Goal: Information Seeking & Learning: Learn about a topic

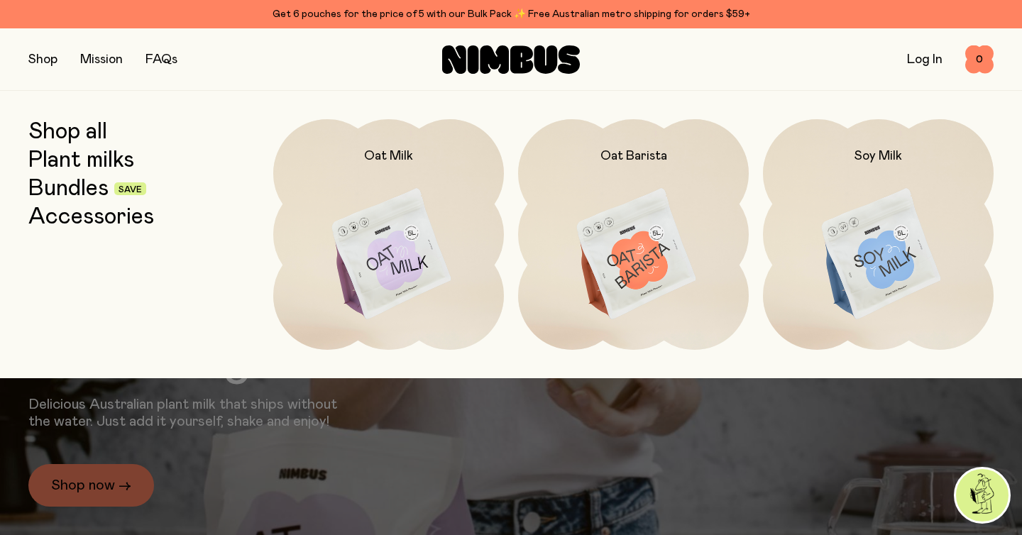
click at [108, 160] on link "Plant milks" at bounding box center [81, 161] width 106 height 26
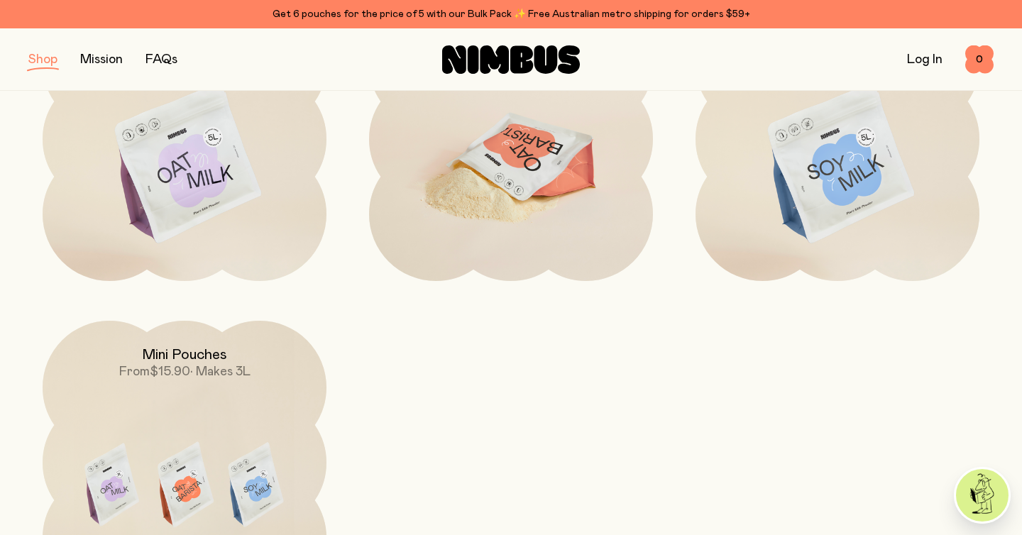
scroll to position [287, 0]
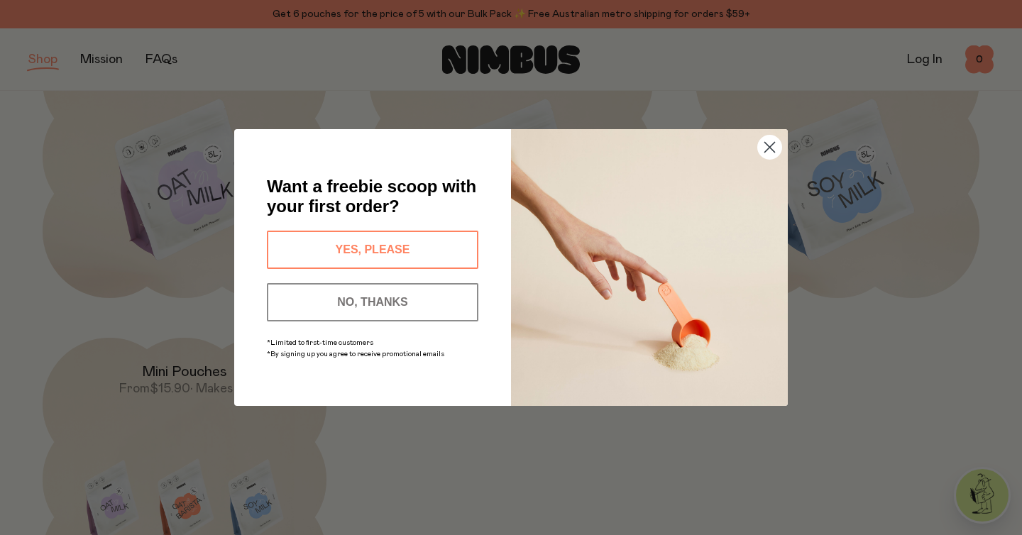
click at [768, 156] on circle "Close dialog" at bounding box center [769, 147] width 23 height 23
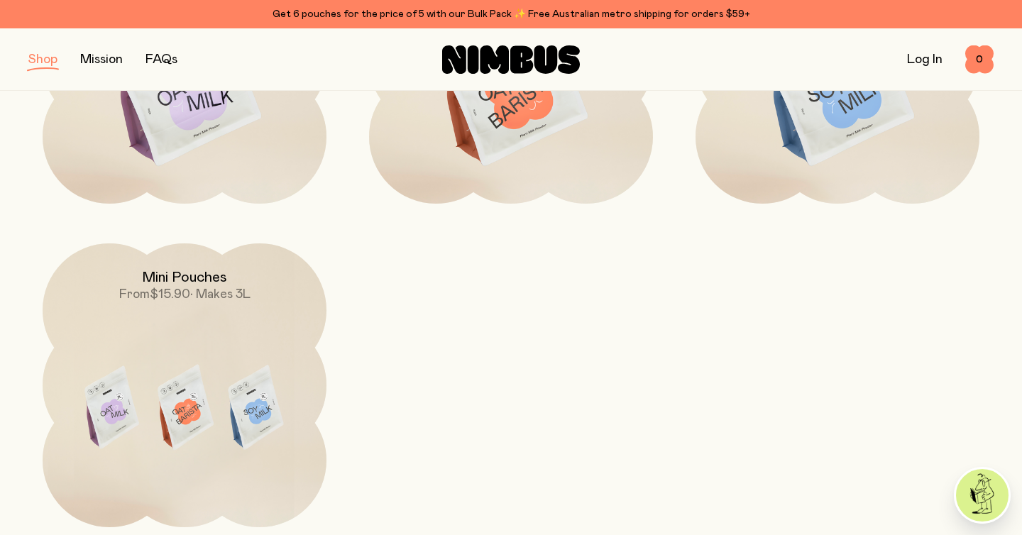
scroll to position [412, 0]
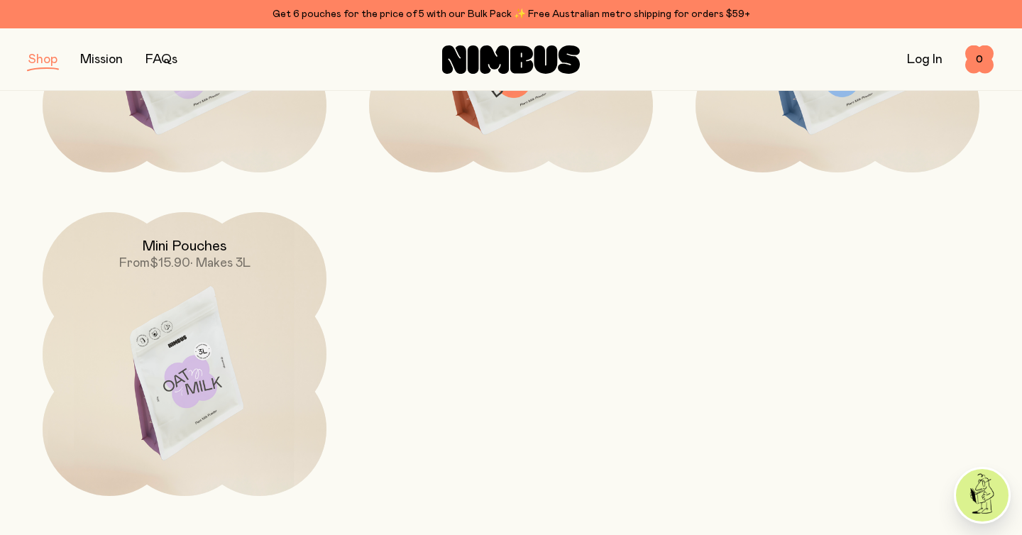
click at [273, 355] on img at bounding box center [185, 378] width 284 height 333
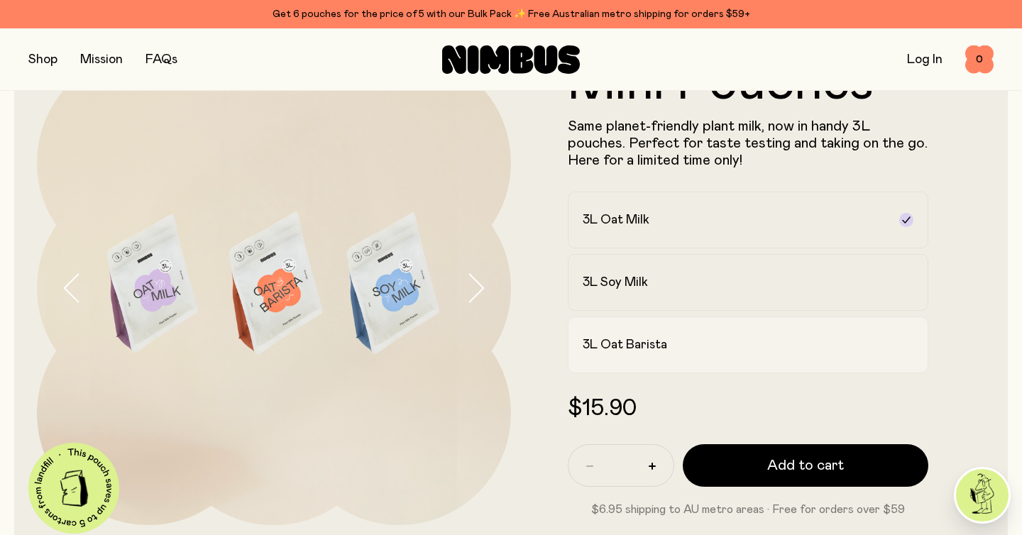
scroll to position [77, 0]
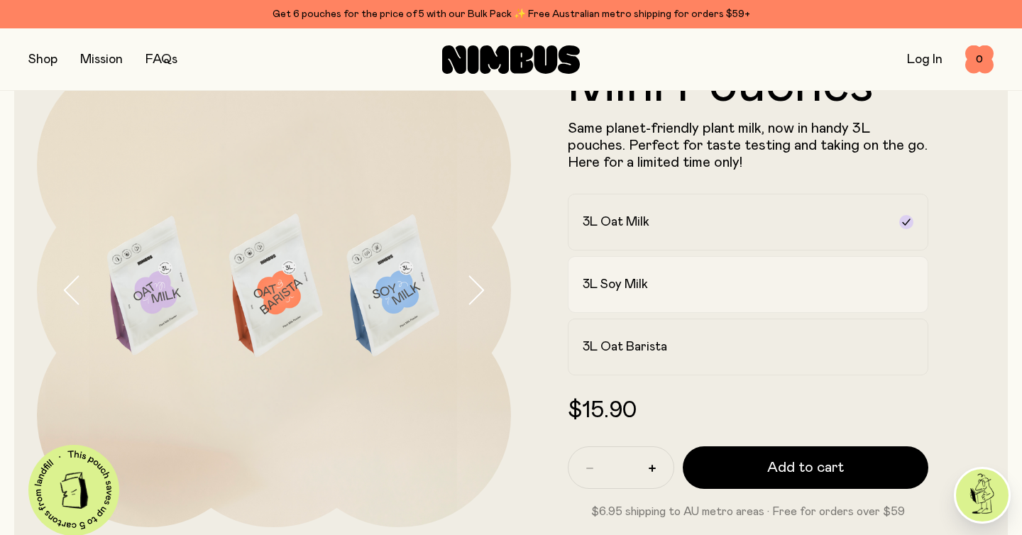
click at [674, 280] on div "3L Soy Milk" at bounding box center [734, 284] width 305 height 17
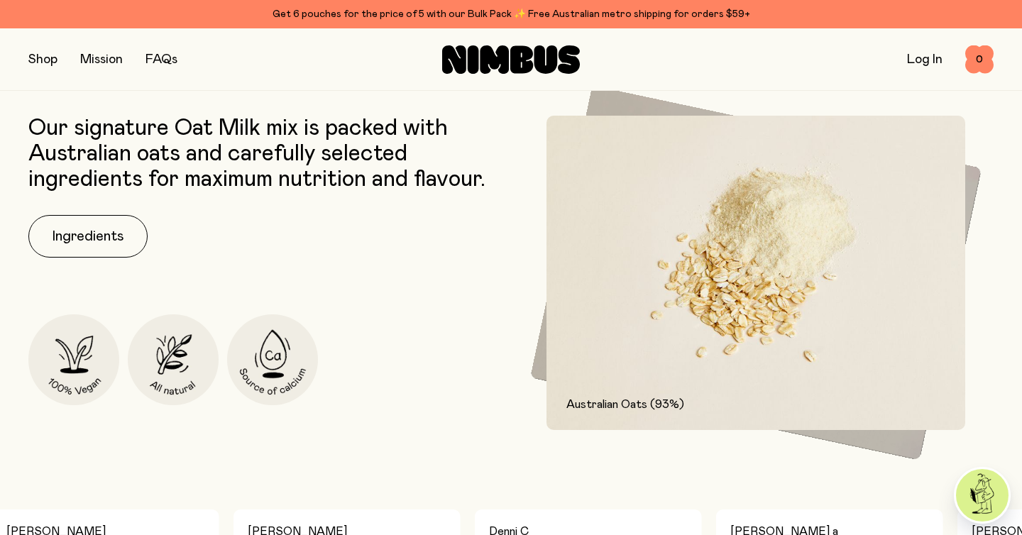
scroll to position [514, 0]
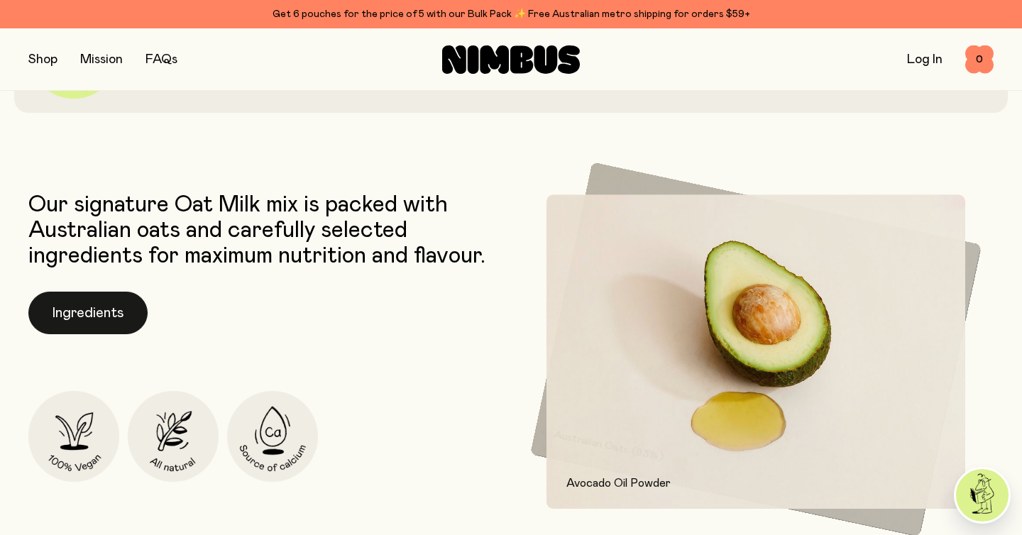
click at [94, 325] on button "Ingredients" at bounding box center [87, 313] width 119 height 43
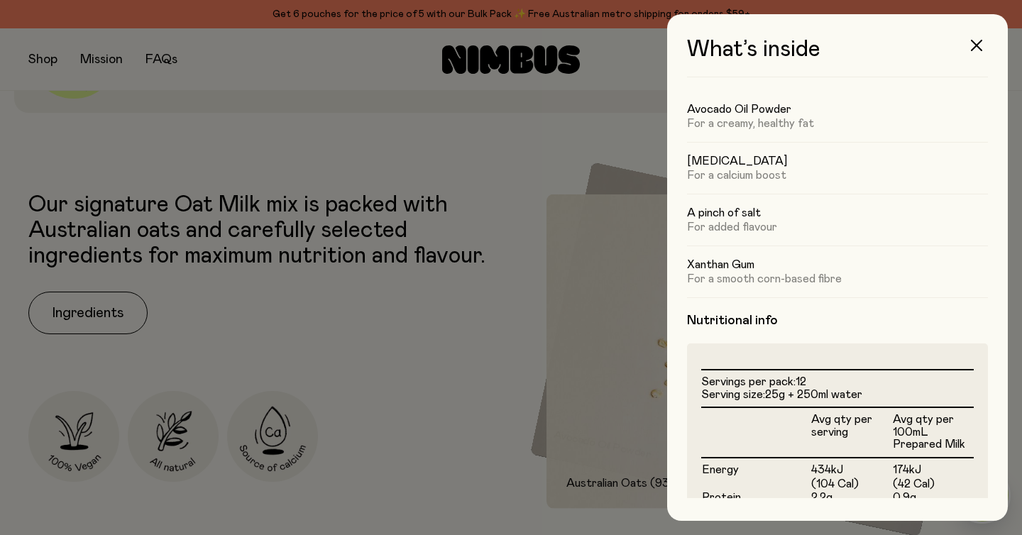
scroll to position [0, 0]
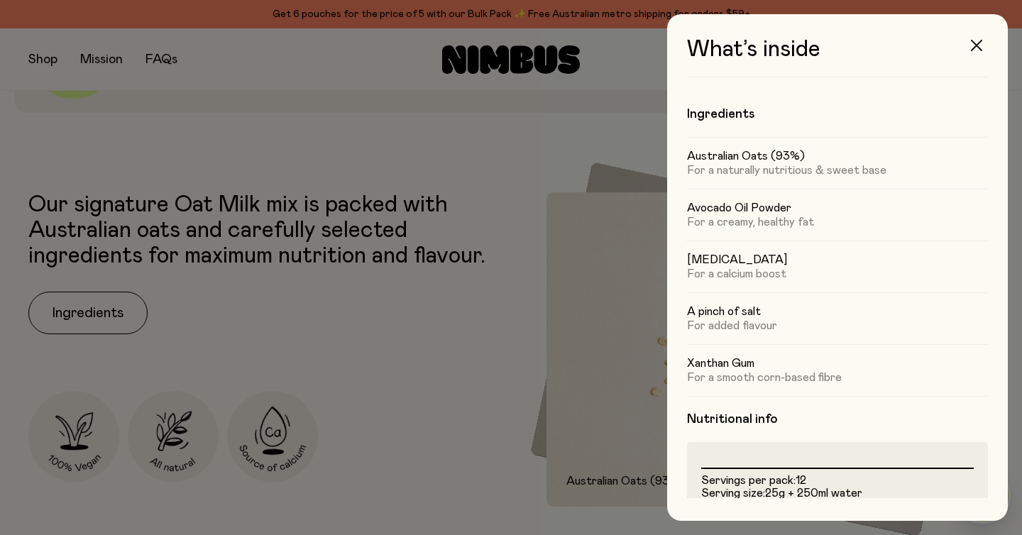
click at [975, 38] on button "button" at bounding box center [976, 45] width 34 height 34
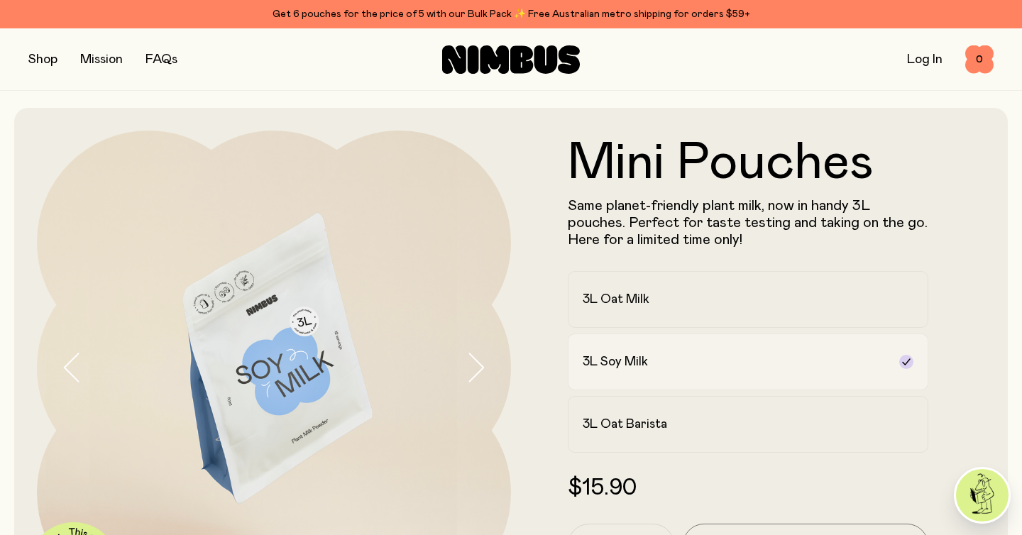
click at [612, 361] on h2 "3L Soy Milk" at bounding box center [614, 361] width 65 height 17
click at [43, 55] on button "button" at bounding box center [42, 60] width 29 height 20
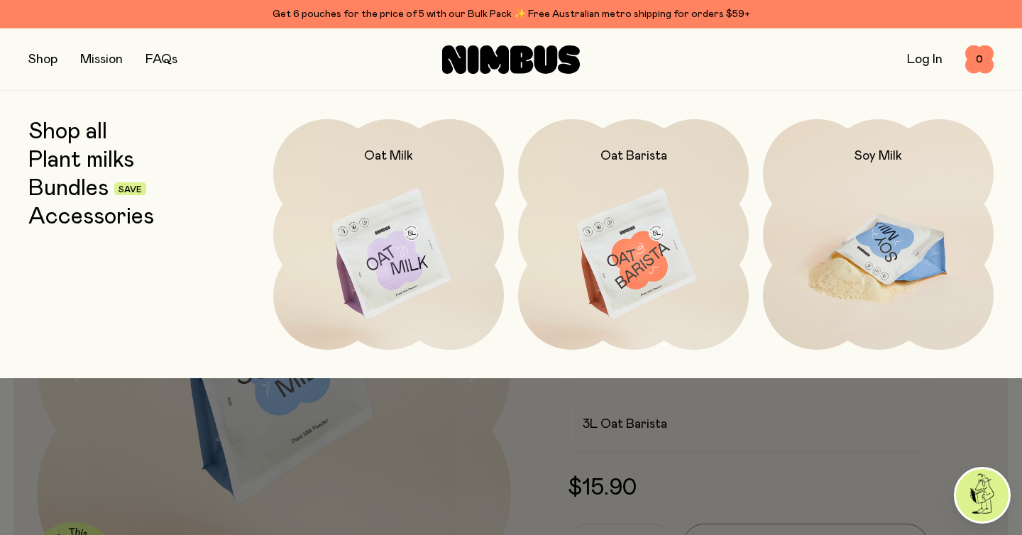
click at [886, 265] on img at bounding box center [878, 254] width 231 height 271
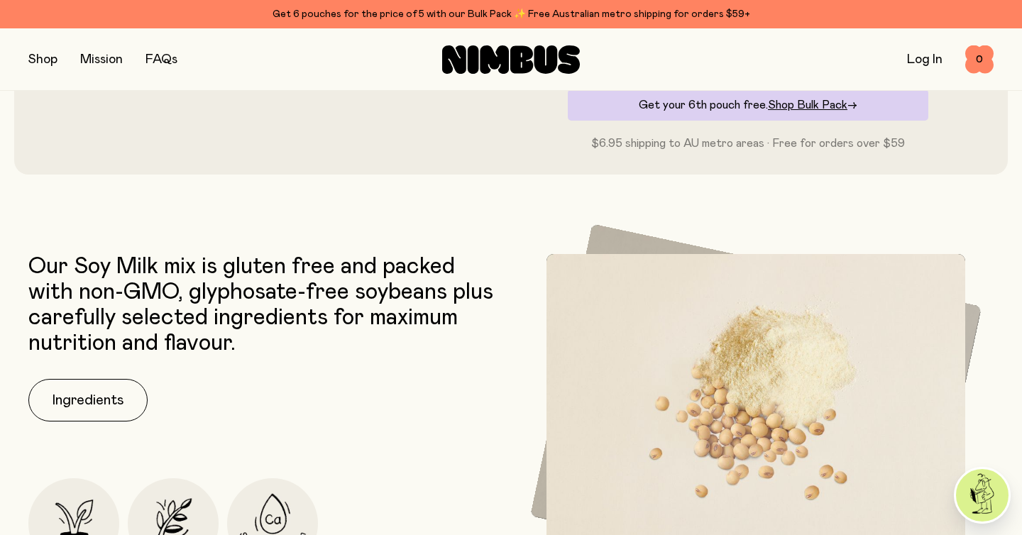
scroll to position [576, 0]
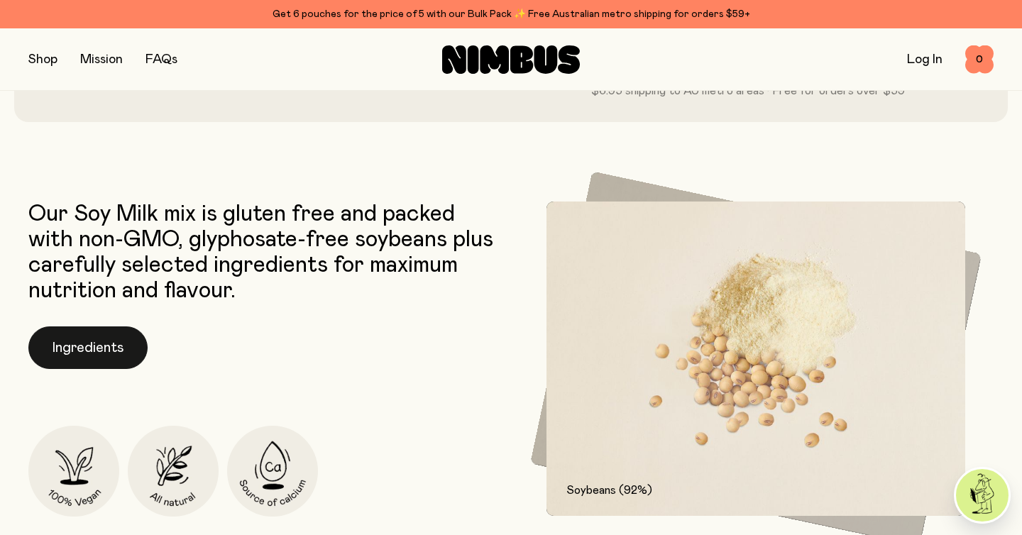
click at [96, 352] on button "Ingredients" at bounding box center [87, 347] width 119 height 43
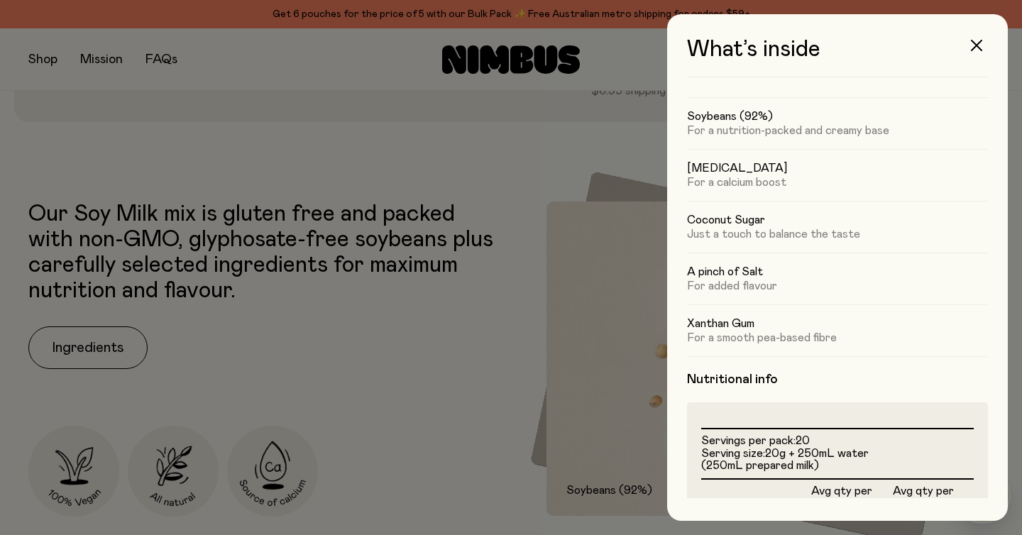
scroll to position [0, 0]
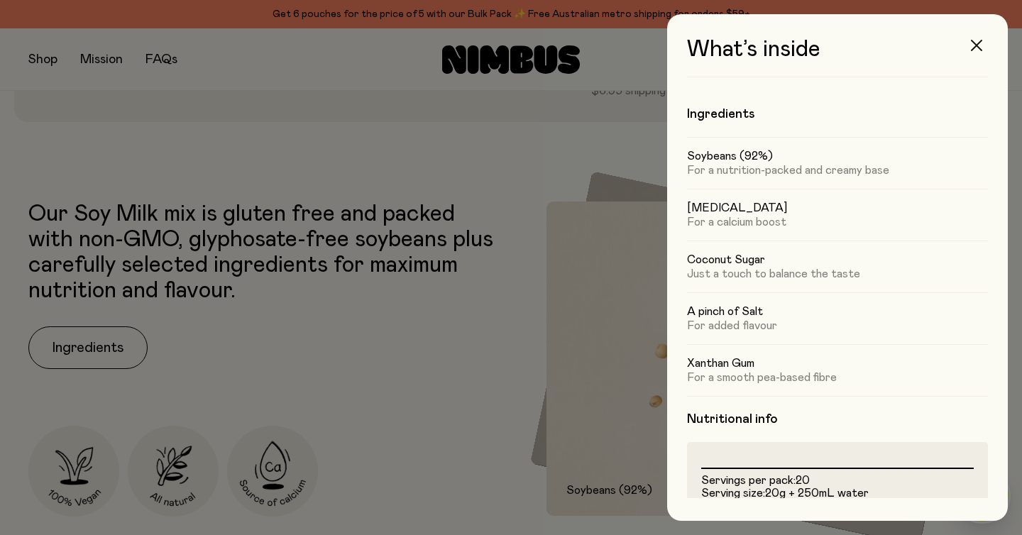
click at [976, 43] on icon "button" at bounding box center [976, 45] width 11 height 11
